Goal: Information Seeking & Learning: Learn about a topic

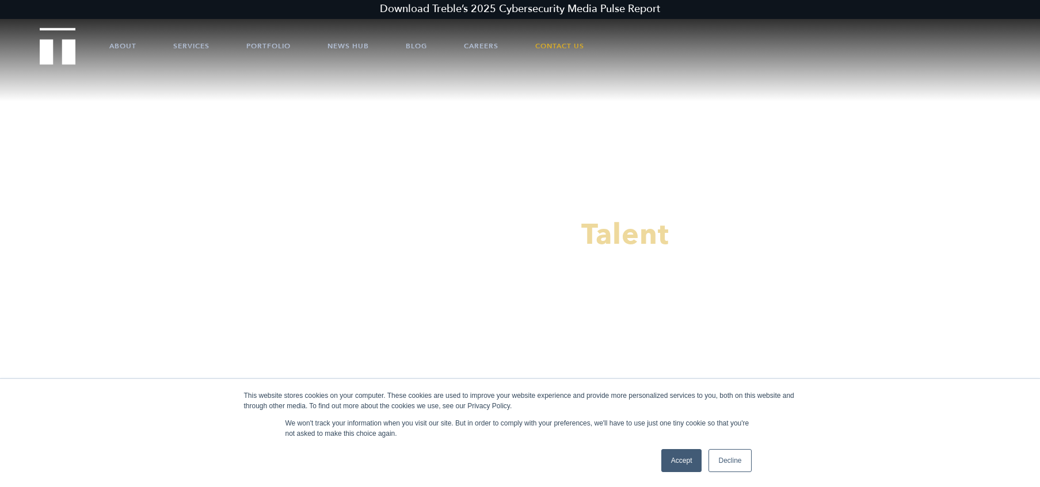
click at [750, 467] on link "Decline" at bounding box center [729, 460] width 43 height 23
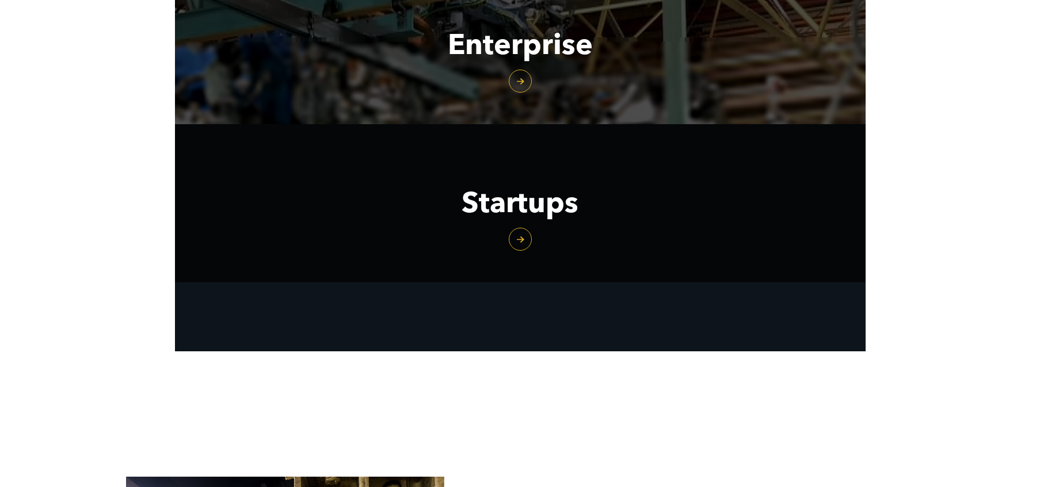
scroll to position [1459, 0]
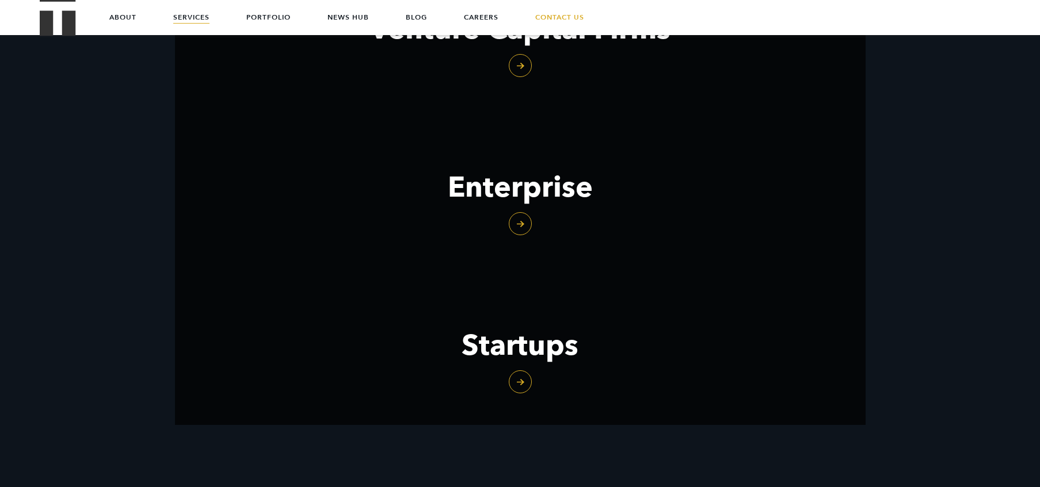
click at [198, 15] on link "Services" at bounding box center [191, 17] width 36 height 35
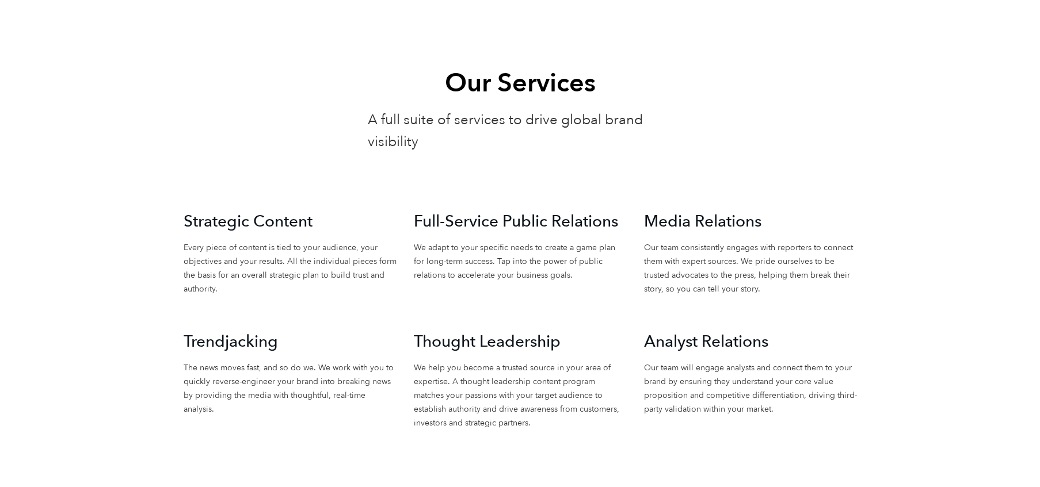
scroll to position [1193, 0]
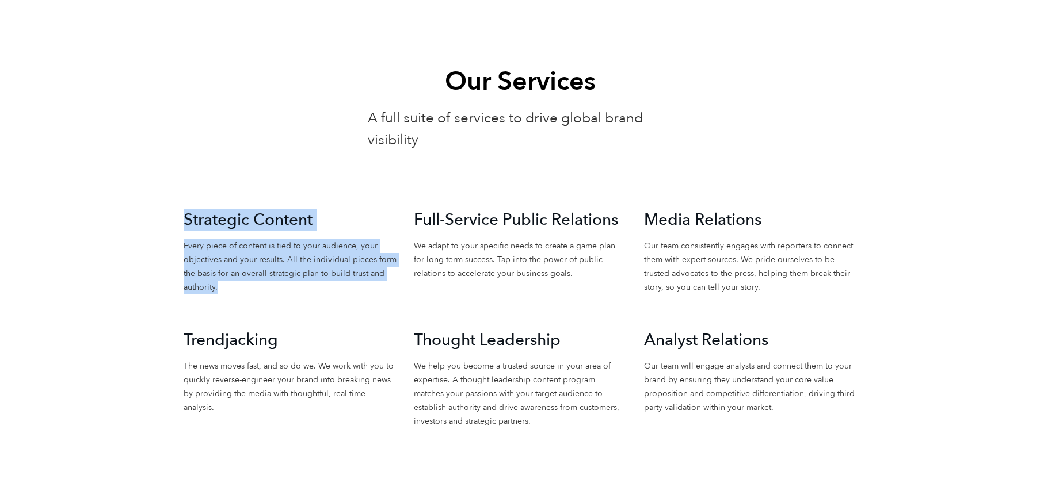
drag, startPoint x: 186, startPoint y: 228, endPoint x: 297, endPoint y: 308, distance: 137.3
click at [297, 308] on div "Strategic Content Every piece of content is tied to your audience, your objecti…" at bounding box center [290, 269] width 230 height 120
click at [300, 307] on div "Strategic Content Every piece of content is tied to your audience, your objecti…" at bounding box center [290, 269] width 230 height 120
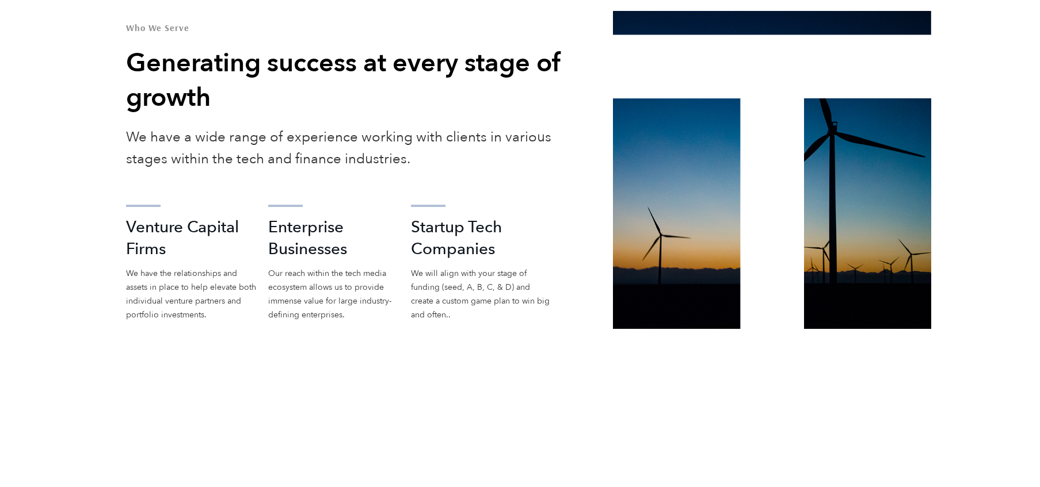
scroll to position [2047, 0]
